Goal: Browse casually

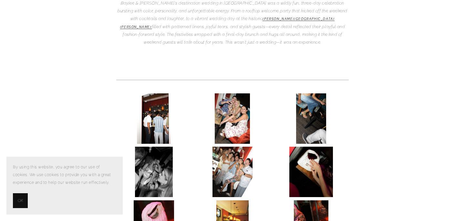
scroll to position [208, 0]
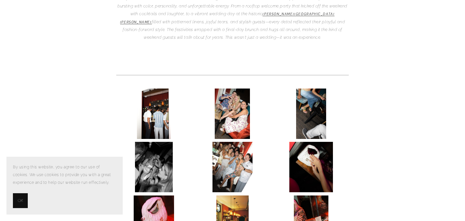
click at [155, 89] on img at bounding box center [154, 113] width 34 height 50
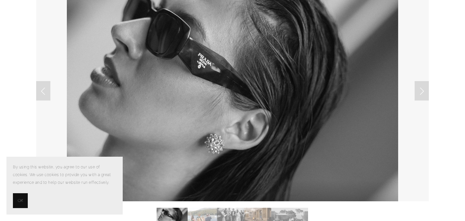
scroll to position [72, 0]
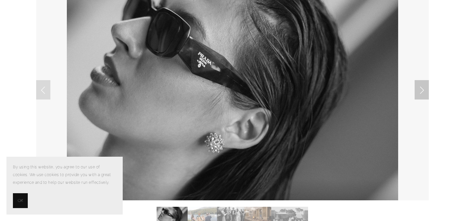
click at [420, 89] on link "Next Slide" at bounding box center [421, 89] width 14 height 19
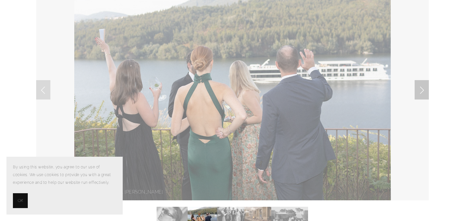
click at [419, 89] on link "Next Slide" at bounding box center [421, 89] width 14 height 19
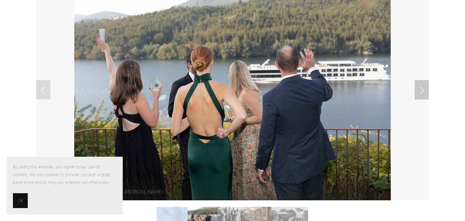
click at [419, 89] on link "Next Slide" at bounding box center [421, 89] width 14 height 19
click at [422, 92] on link "Next Slide" at bounding box center [421, 89] width 14 height 19
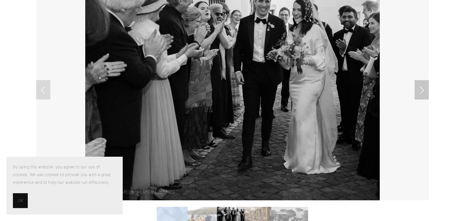
click at [422, 93] on link "Next Slide" at bounding box center [421, 89] width 14 height 19
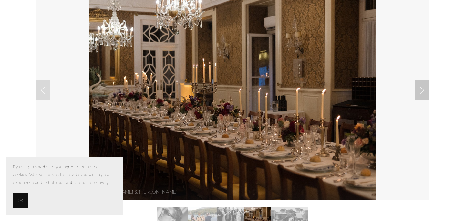
click at [422, 94] on link "Next Slide" at bounding box center [421, 89] width 14 height 19
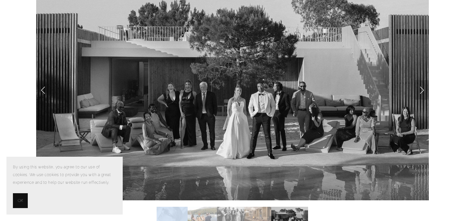
click at [422, 96] on link "Next Slide" at bounding box center [421, 89] width 14 height 19
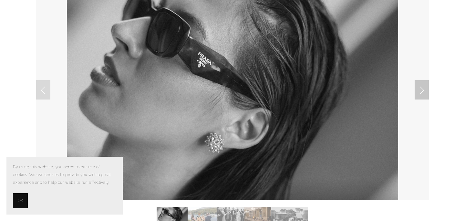
click at [422, 97] on link "Next Slide" at bounding box center [421, 89] width 14 height 19
click at [422, 98] on link "Next Slide" at bounding box center [421, 89] width 14 height 19
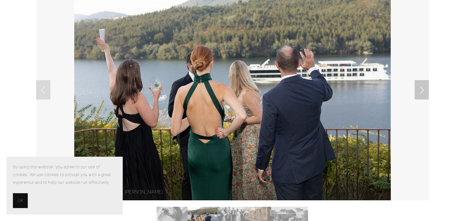
click at [422, 99] on link "Next Slide" at bounding box center [421, 89] width 14 height 19
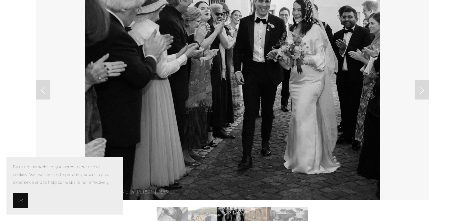
click at [422, 100] on link at bounding box center [232, 89] width 392 height 221
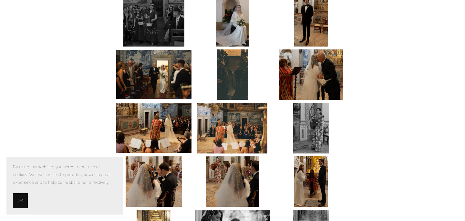
scroll to position [1208, 0]
